Goal: Task Accomplishment & Management: Use online tool/utility

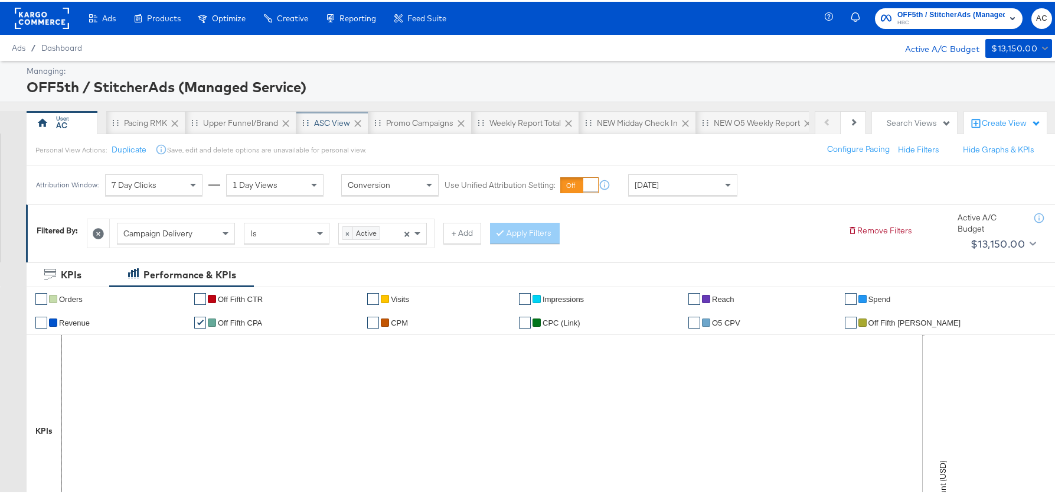
click at [329, 126] on div "ASC View" at bounding box center [332, 121] width 36 height 11
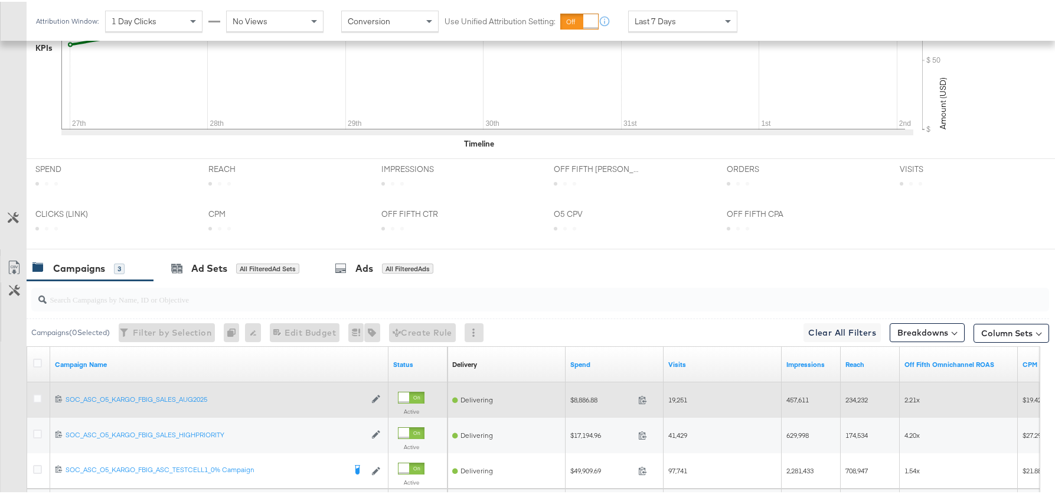
scroll to position [524, 0]
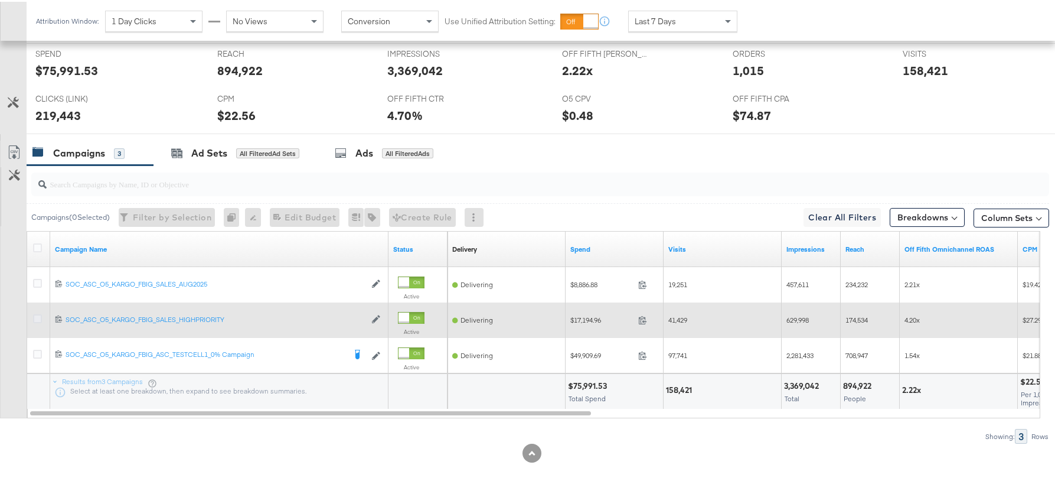
click at [37, 320] on icon at bounding box center [37, 316] width 9 height 9
click at [0, 0] on input "checkbox" at bounding box center [0, 0] width 0 height 0
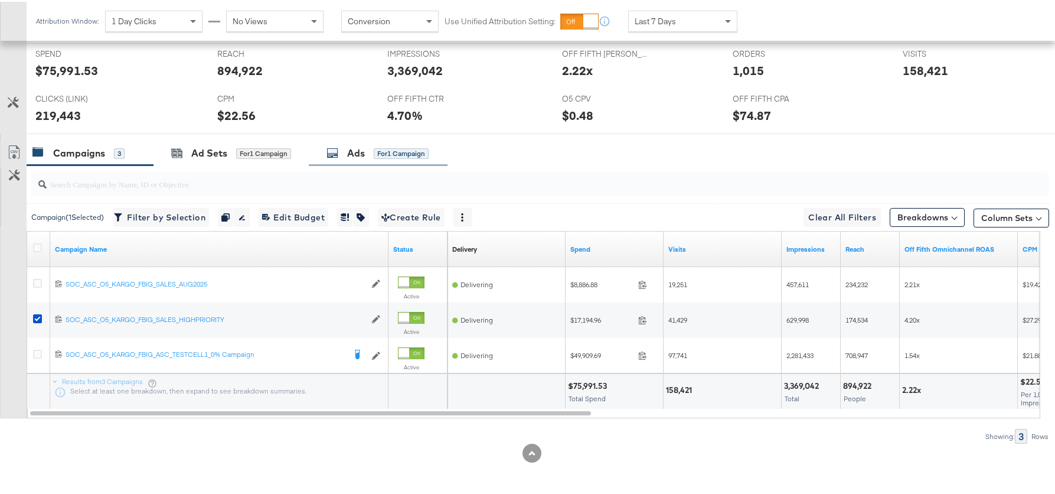
click at [353, 157] on div "Ads" at bounding box center [356, 152] width 18 height 14
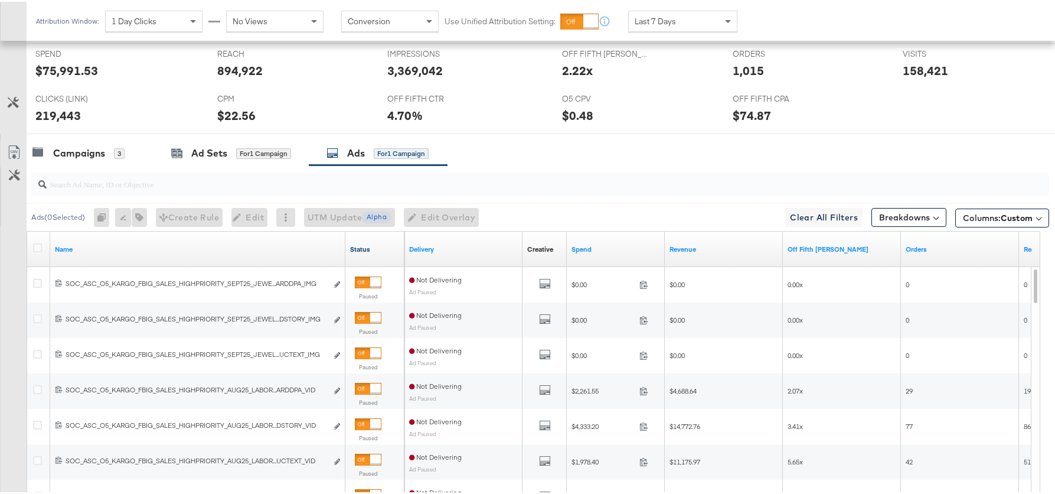
click at [363, 243] on link "Status" at bounding box center [375, 247] width 50 height 9
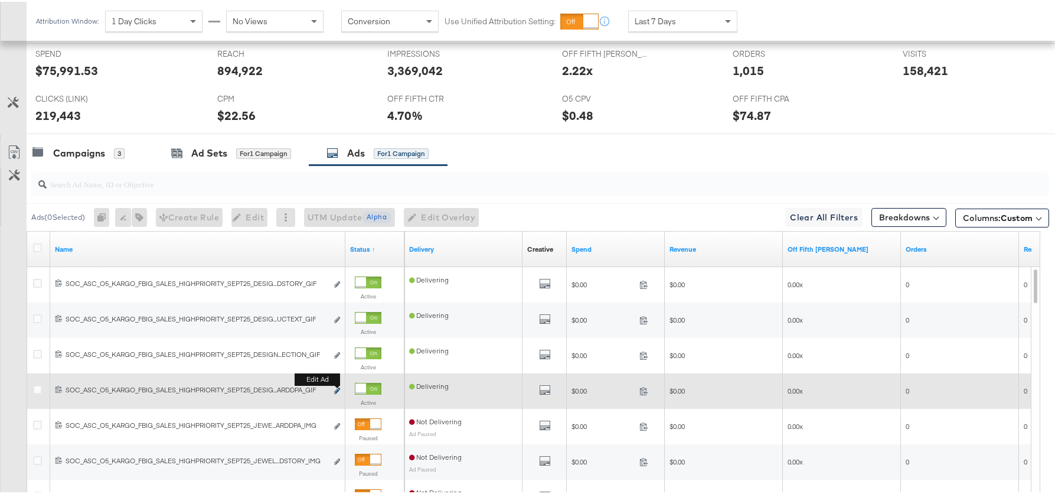
click at [338, 384] on b "Edit ad" at bounding box center [317, 378] width 45 height 12
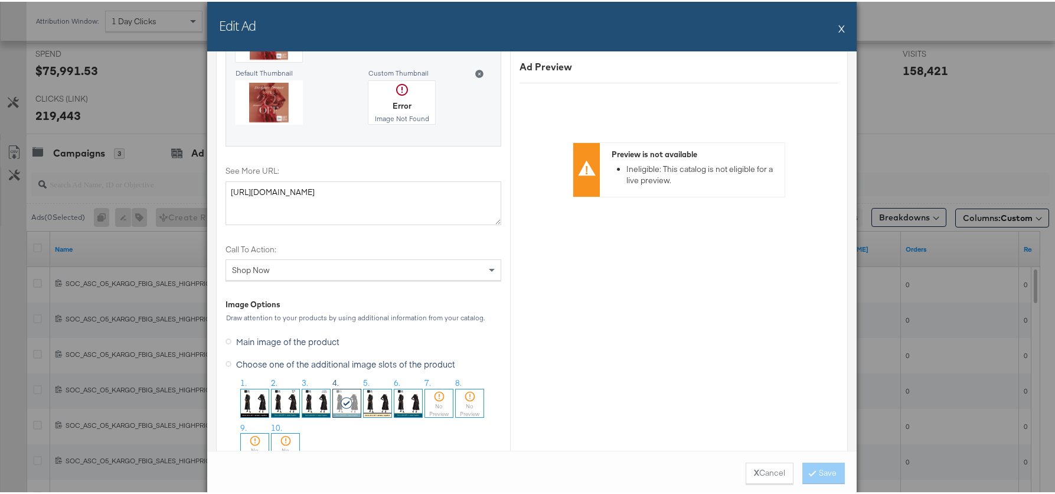
scroll to position [1451, 0]
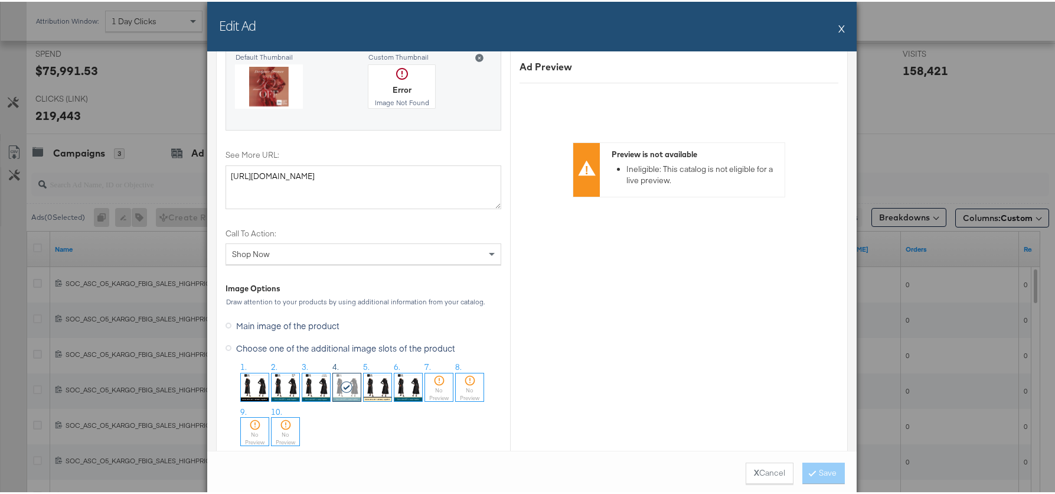
click at [840, 26] on button "X" at bounding box center [842, 27] width 6 height 24
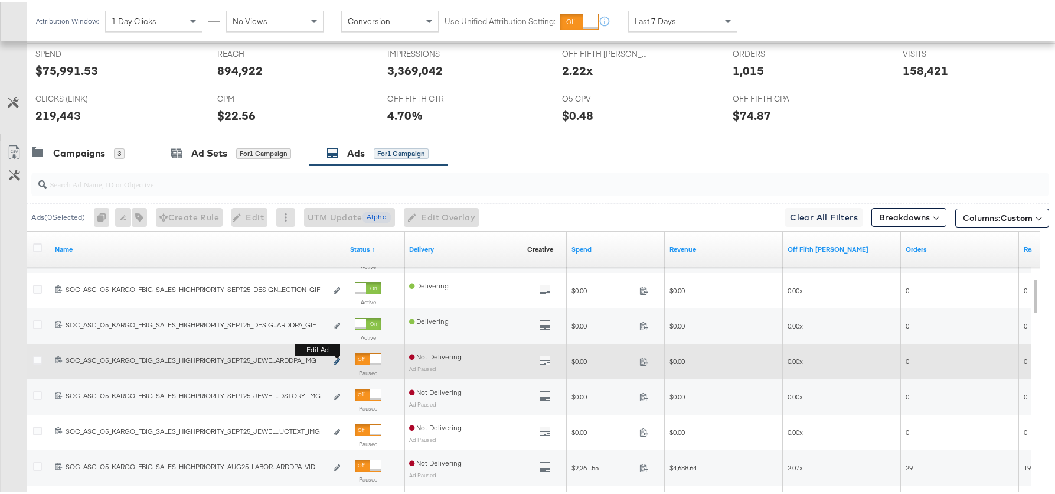
click at [338, 360] on icon "link" at bounding box center [337, 359] width 6 height 6
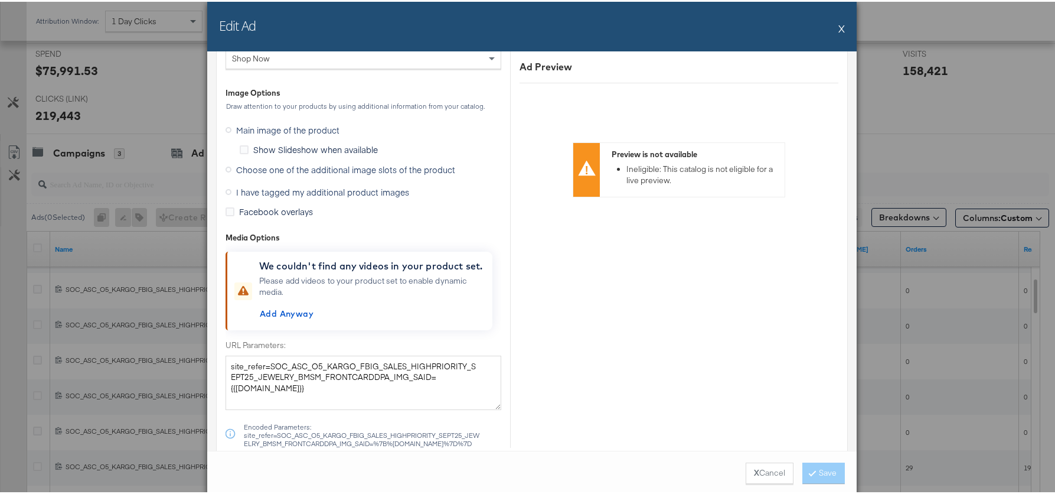
scroll to position [1460, 0]
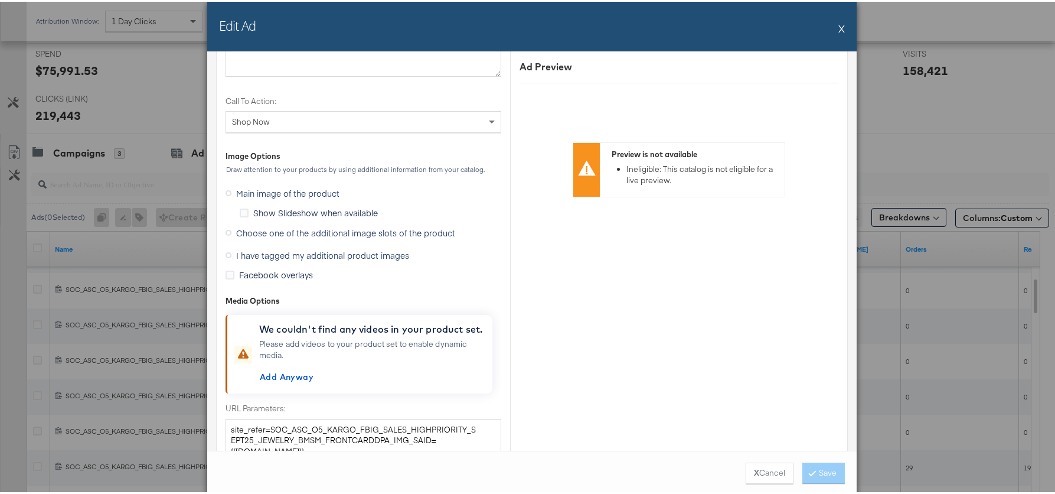
click at [377, 232] on span "Choose one of the additional image slots of the product" at bounding box center [345, 231] width 219 height 12
click at [0, 0] on input "Choose one of the additional image slots of the product" at bounding box center [0, 0] width 0 height 0
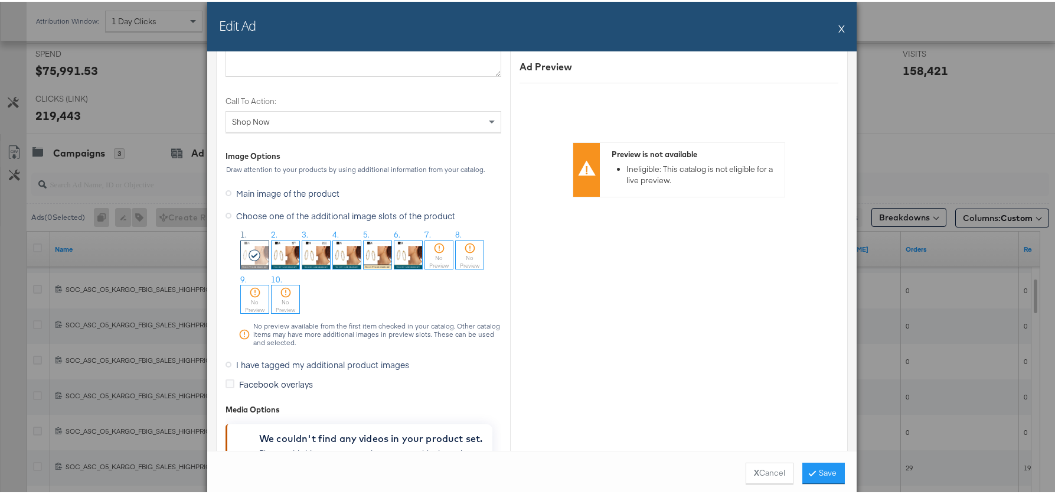
click at [349, 249] on img at bounding box center [347, 253] width 28 height 28
click at [806, 474] on button "Save" at bounding box center [824, 471] width 43 height 21
